Goal: Task Accomplishment & Management: Manage account settings

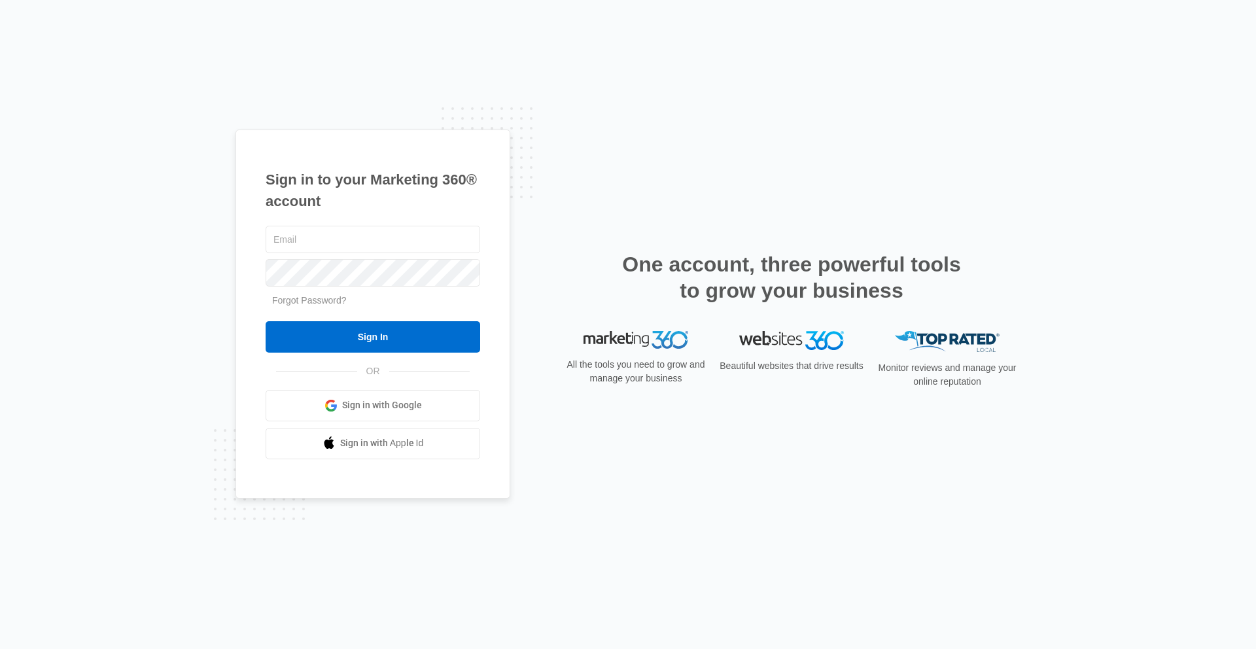
type input "[PERSON_NAME][EMAIL_ADDRESS][PERSON_NAME][DOMAIN_NAME]"
click at [135, 95] on div "Sign in to your Marketing 360® account kyle.knoop@madwire.com Forgot Password? …" at bounding box center [628, 324] width 1256 height 649
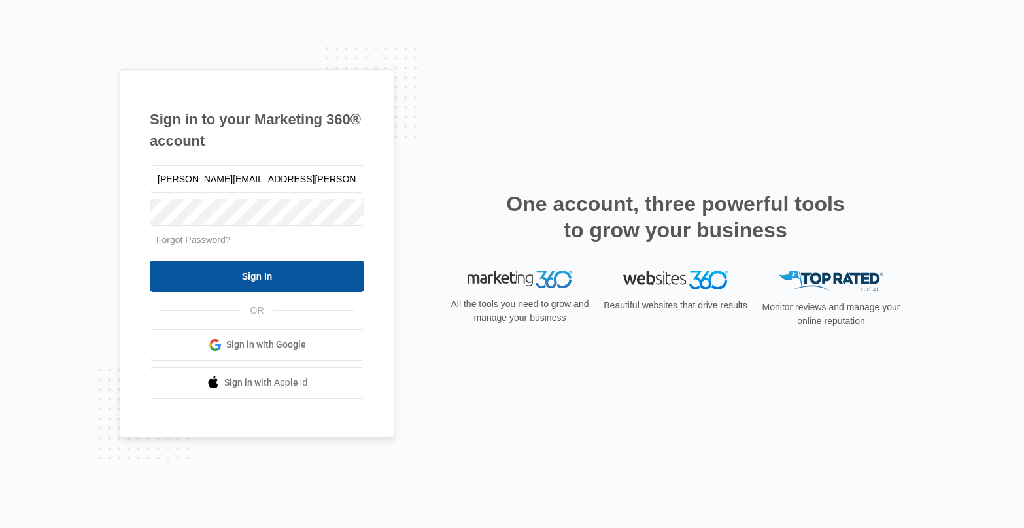
click at [334, 270] on input "Sign In" at bounding box center [257, 276] width 215 height 31
